Goal: Task Accomplishment & Management: Use online tool/utility

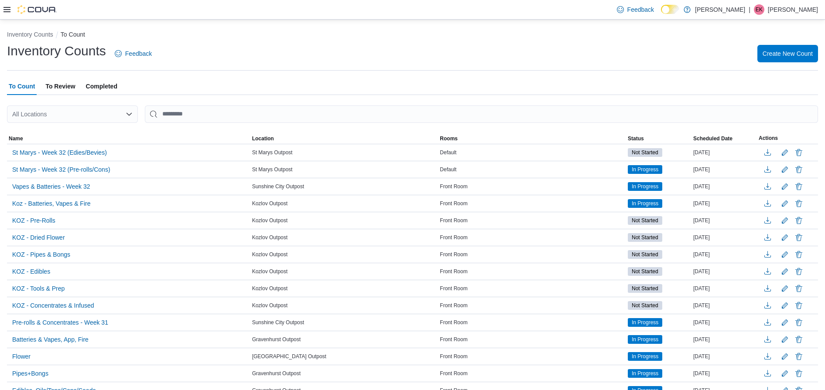
click at [6, 12] on icon at bounding box center [6, 9] width 7 height 7
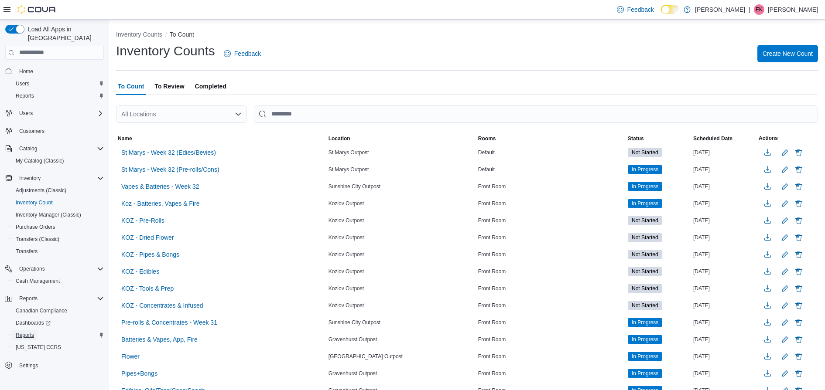
click at [26, 332] on span "Reports" at bounding box center [25, 335] width 18 height 7
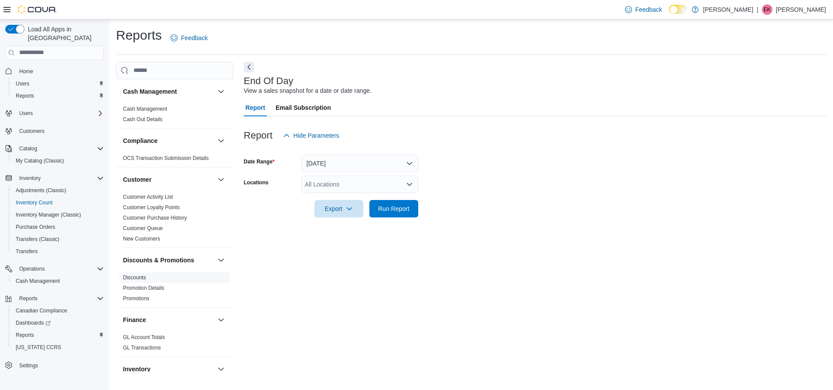
click at [140, 275] on link "Discounts" at bounding box center [134, 278] width 23 height 6
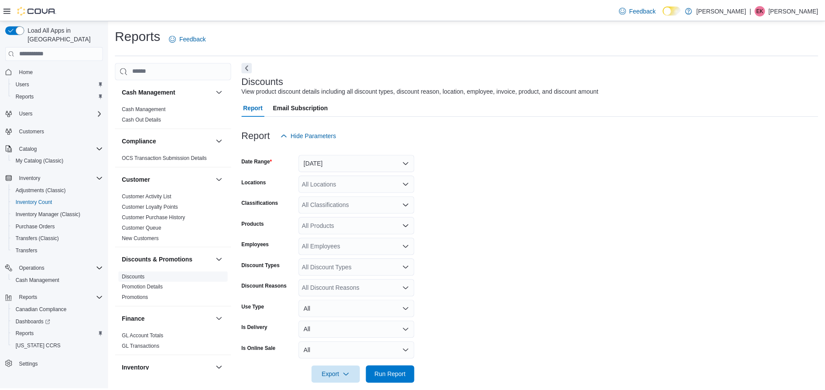
scroll to position [12, 0]
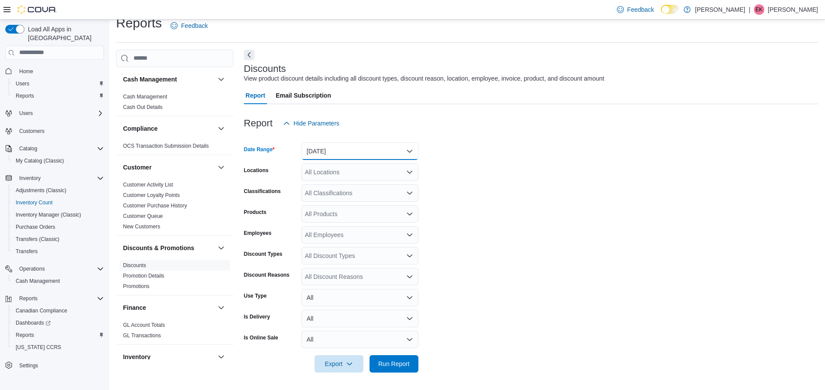
click at [375, 148] on button "[DATE]" at bounding box center [359, 151] width 117 height 17
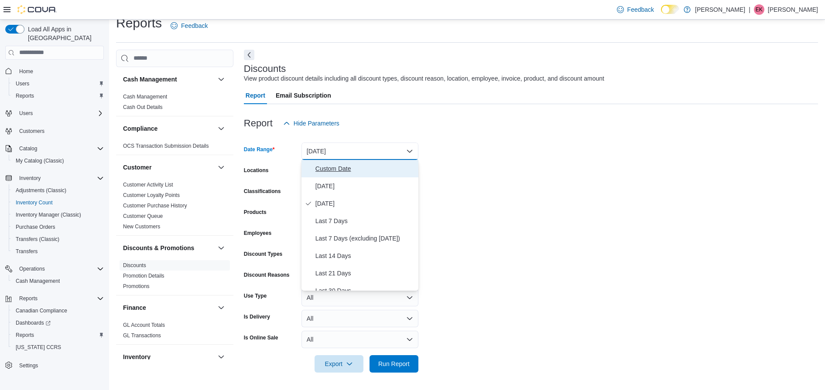
click at [360, 172] on span "Custom Date" at bounding box center [364, 169] width 99 height 10
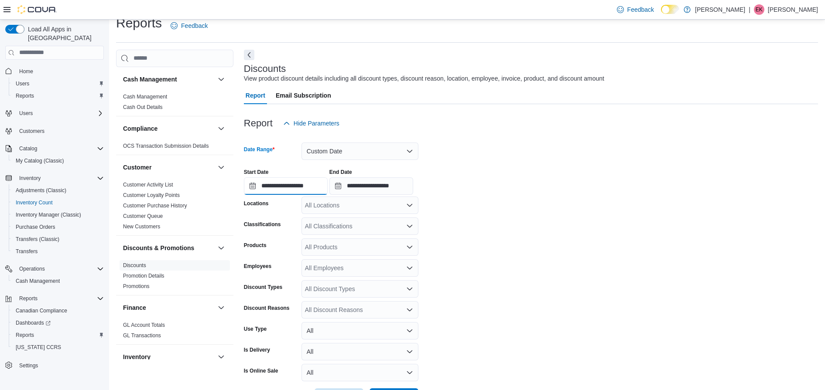
click at [297, 192] on input "**********" at bounding box center [286, 185] width 84 height 17
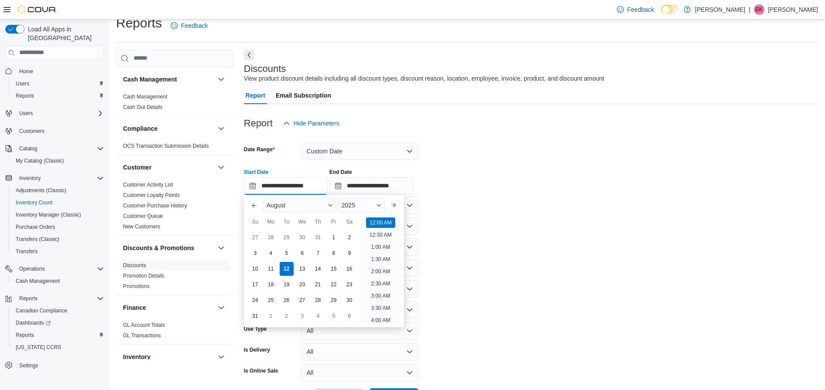
scroll to position [27, 0]
click at [276, 255] on div "4" at bounding box center [270, 253] width 15 height 15
type input "**********"
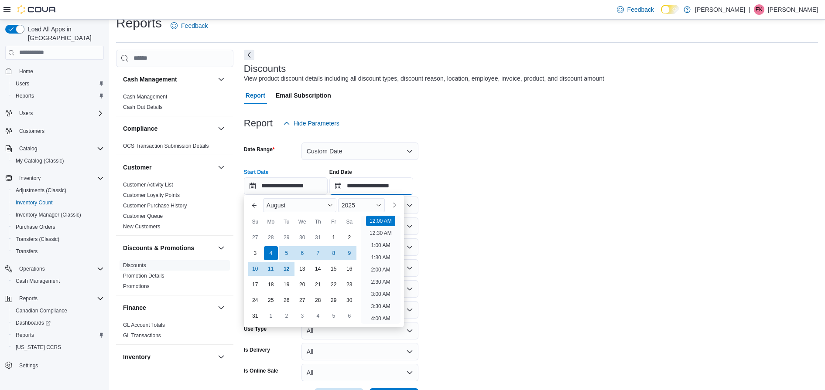
click at [355, 187] on input "**********" at bounding box center [371, 185] width 84 height 17
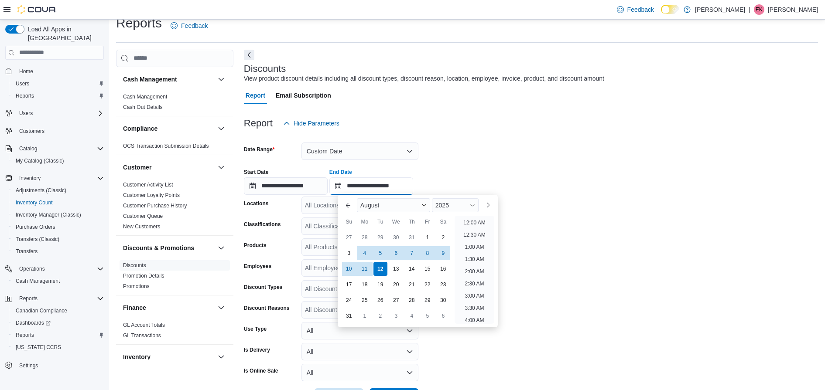
scroll to position [480, 0]
click at [348, 270] on div "10" at bounding box center [348, 268] width 15 height 15
type input "**********"
click at [499, 137] on div at bounding box center [531, 137] width 574 height 10
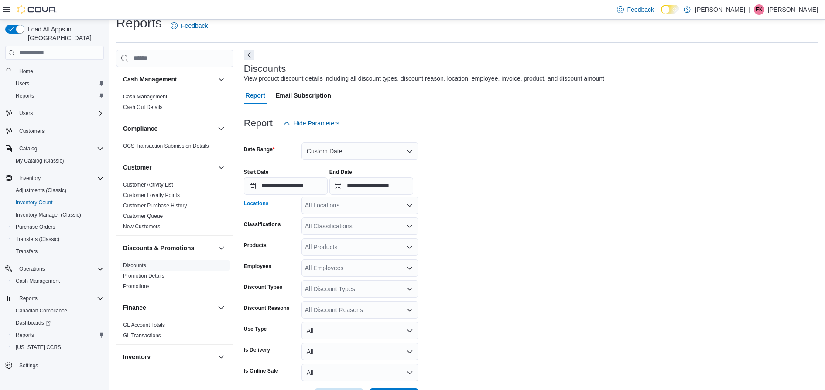
click at [374, 205] on div "All Locations" at bounding box center [359, 205] width 117 height 17
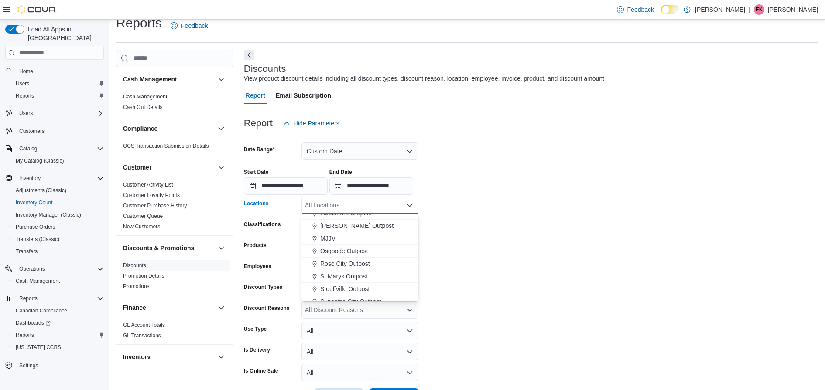
scroll to position [218, 0]
click at [349, 244] on span "Rose City Outpost" at bounding box center [345, 242] width 50 height 9
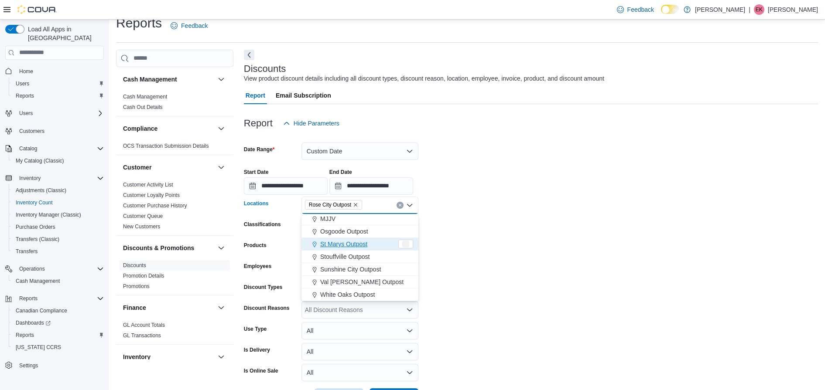
scroll to position [216, 0]
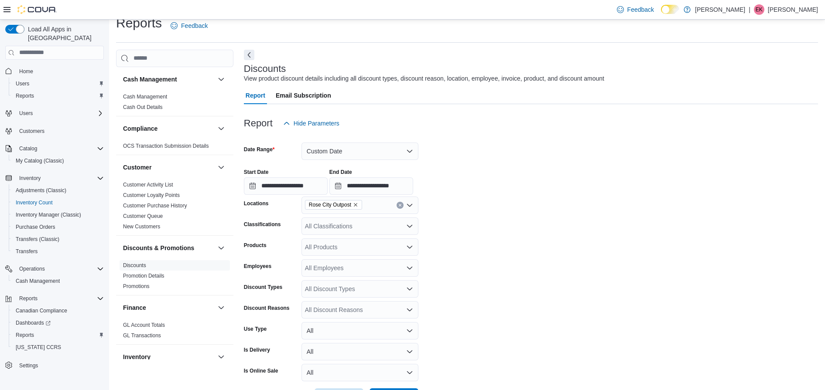
click at [507, 221] on form "**********" at bounding box center [531, 269] width 574 height 274
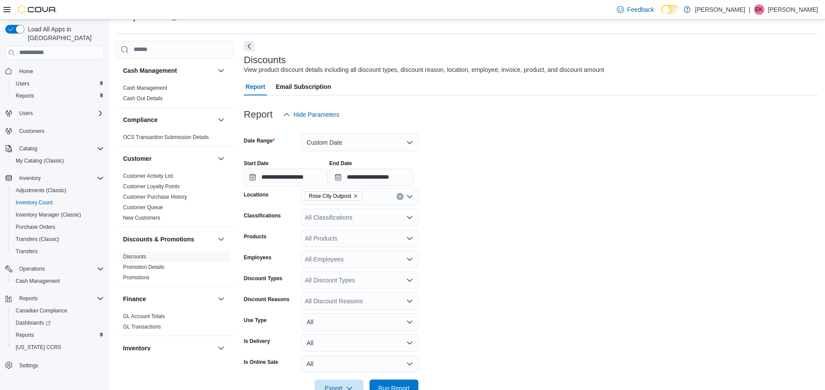
scroll to position [45, 0]
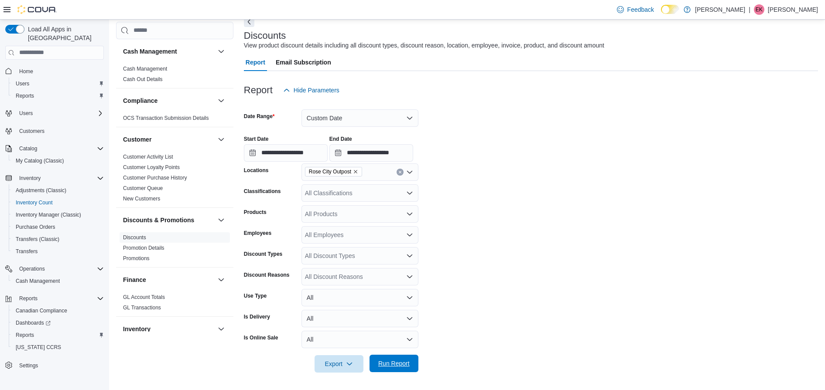
click at [387, 365] on span "Run Report" at bounding box center [393, 363] width 31 height 9
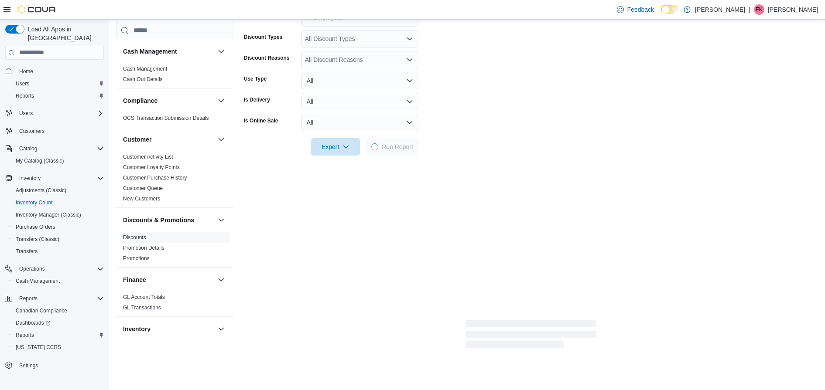
scroll to position [263, 0]
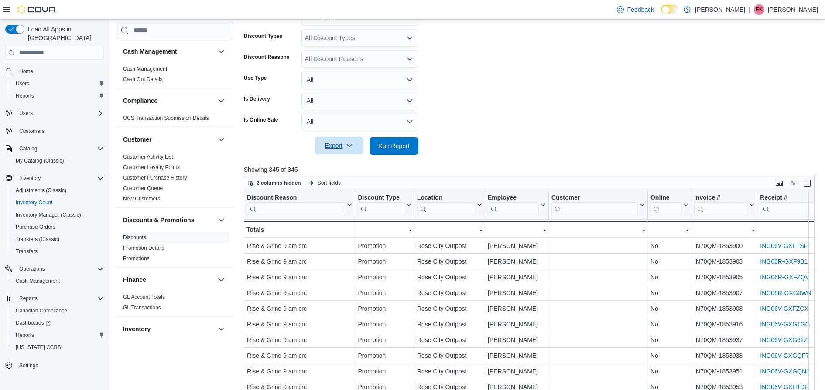
click at [349, 150] on span "Export" at bounding box center [339, 145] width 38 height 17
click at [335, 167] on span "Export to Excel" at bounding box center [340, 163] width 39 height 7
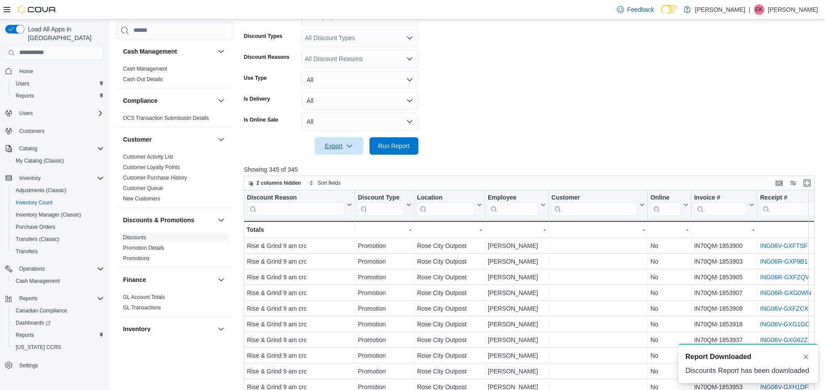
scroll to position [0, 0]
